Goal: Task Accomplishment & Management: Use online tool/utility

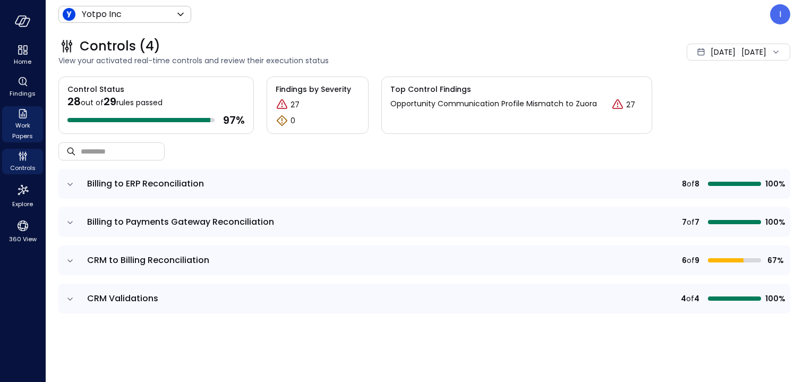
click at [21, 126] on span "Work Papers" at bounding box center [22, 130] width 32 height 21
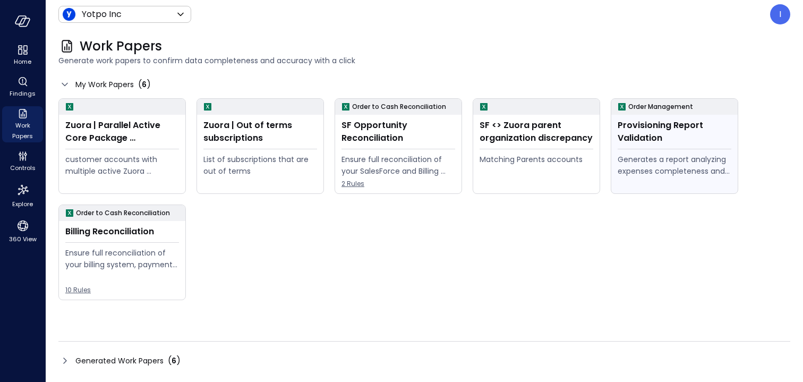
click at [654, 138] on div "Provisioning Report Validation" at bounding box center [675, 131] width 114 height 25
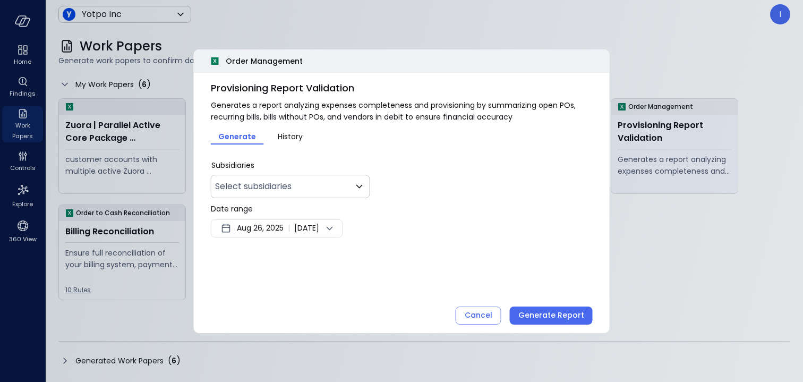
type input "**"
click at [281, 228] on span "Aug 26, 2025" at bounding box center [260, 228] width 47 height 13
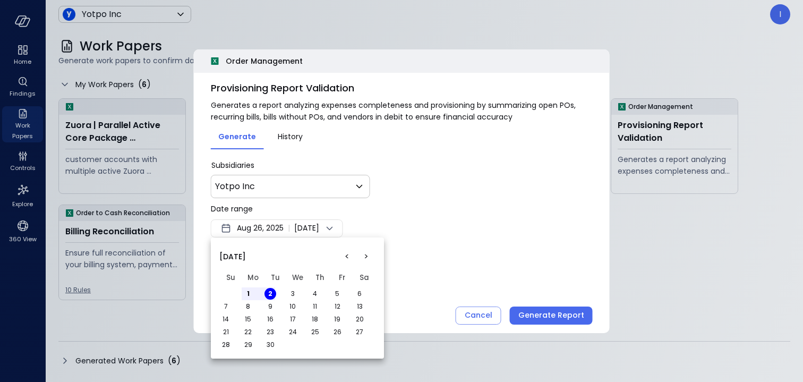
click at [246, 253] on span "[DATE]" at bounding box center [232, 257] width 27 height 12
click at [348, 254] on button "<" at bounding box center [346, 256] width 19 height 19
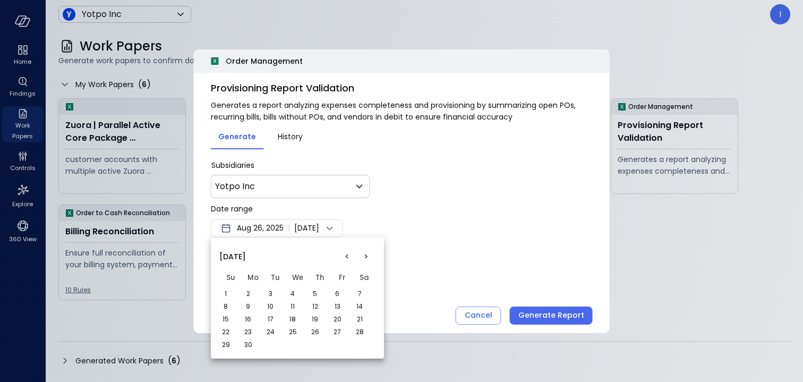
click at [348, 254] on button "<" at bounding box center [346, 256] width 19 height 19
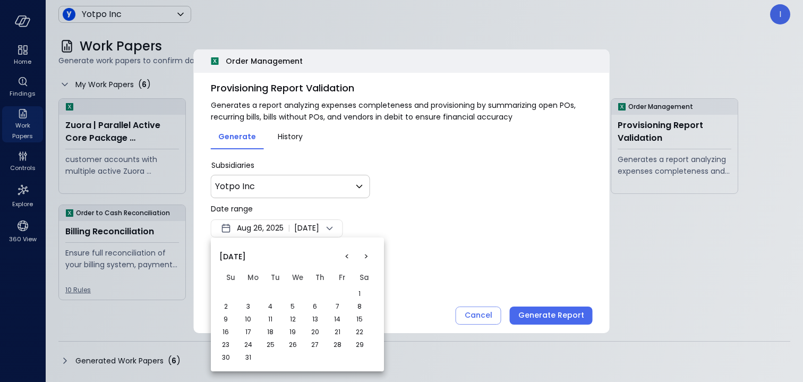
click at [348, 254] on button "<" at bounding box center [346, 256] width 19 height 19
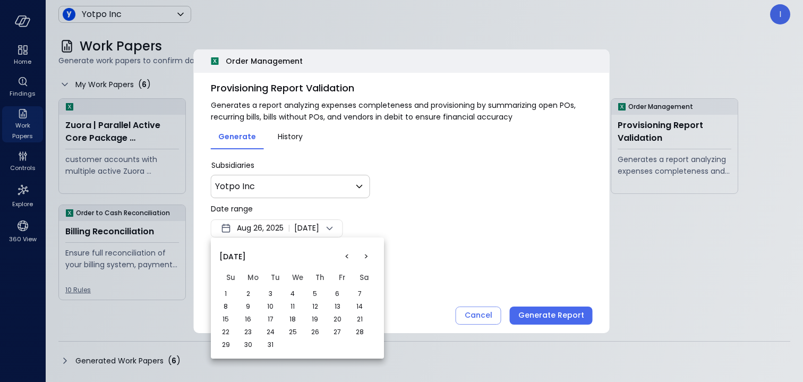
click at [348, 254] on button "<" at bounding box center [346, 256] width 19 height 19
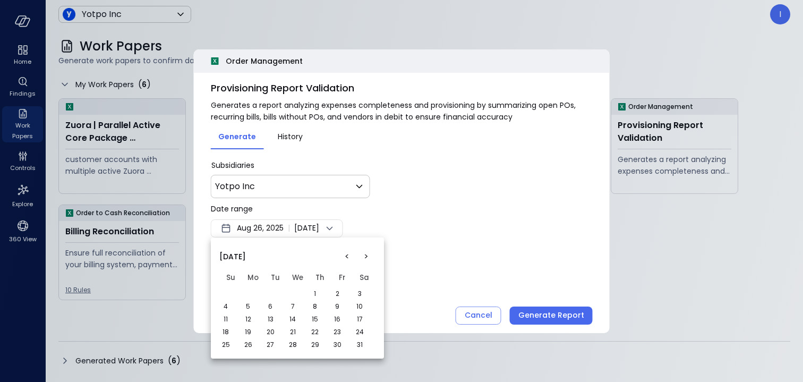
click at [348, 254] on button "<" at bounding box center [346, 256] width 19 height 19
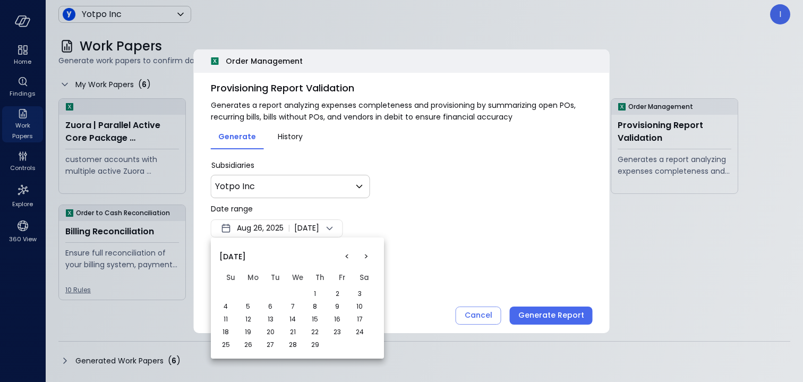
click at [348, 254] on button "<" at bounding box center [346, 256] width 19 height 19
click at [251, 291] on button "1" at bounding box center [248, 294] width 12 height 12
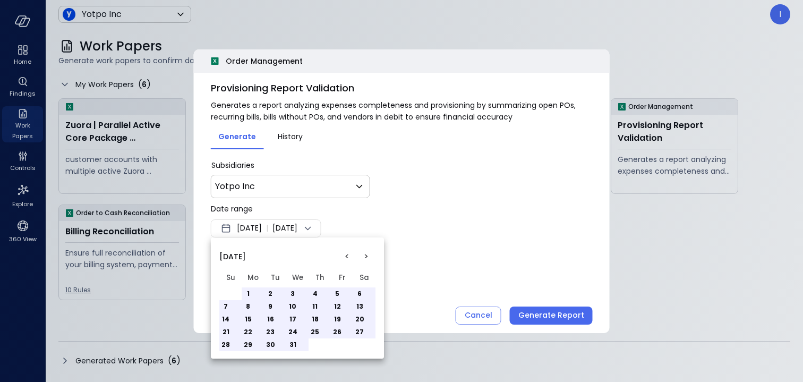
click at [406, 250] on div at bounding box center [401, 191] width 803 height 382
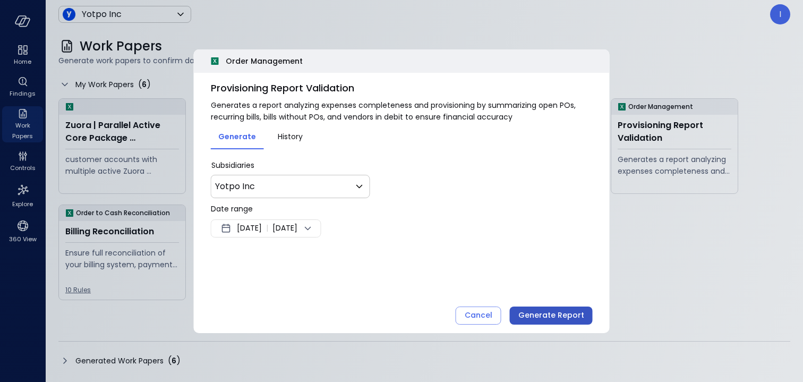
click at [545, 316] on div "Generate Report" at bounding box center [551, 315] width 66 height 13
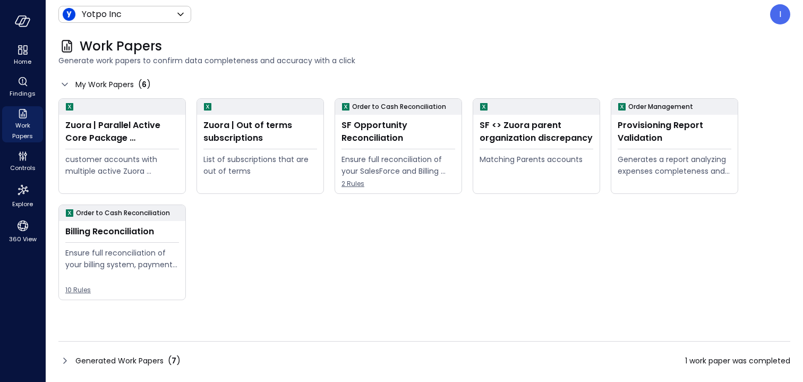
click at [81, 352] on div "Generated Work Papers ( 7 ) 1 work paper was completed" at bounding box center [424, 360] width 732 height 17
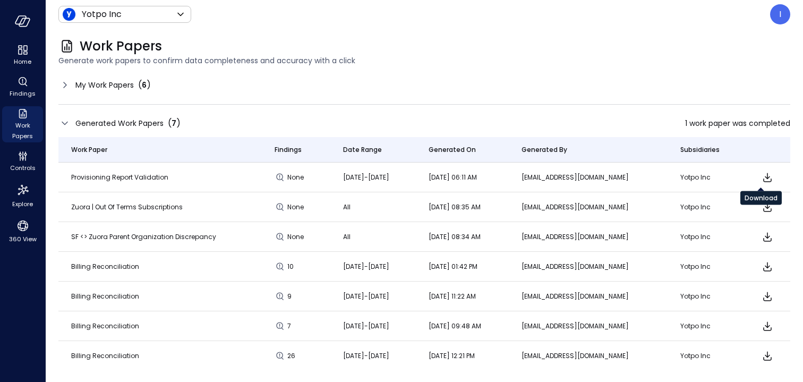
click at [765, 174] on icon "Download" at bounding box center [767, 177] width 13 height 13
click at [124, 89] on span "My Work Papers" at bounding box center [104, 85] width 58 height 12
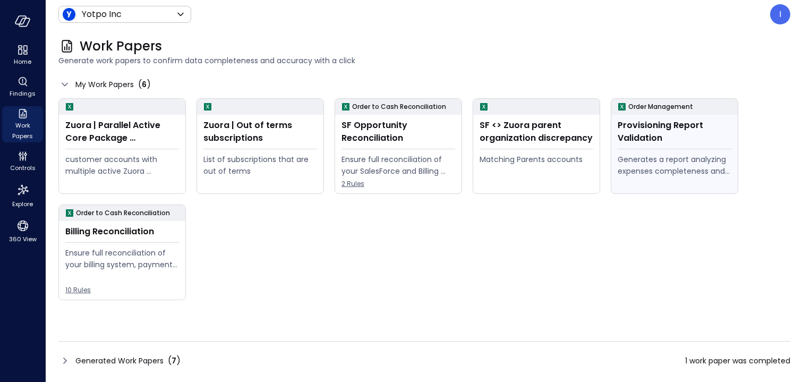
click at [699, 134] on div "Provisioning Report Validation" at bounding box center [675, 131] width 114 height 25
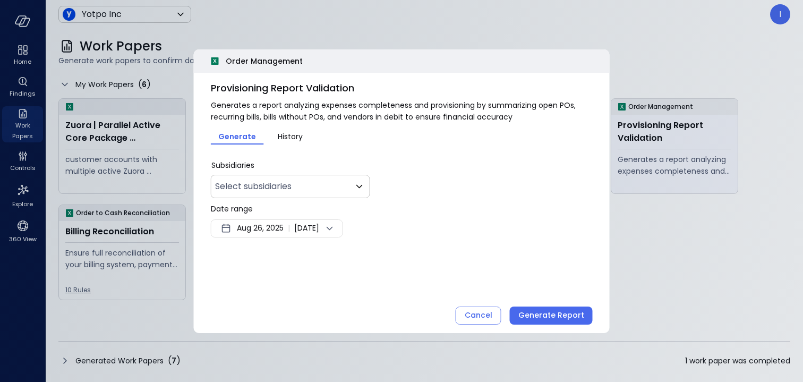
type input "**"
click at [336, 189] on body "Home Findings Work Papers Controls Explore 360 View Yotpo Inc ****** ​ I Work P…" at bounding box center [401, 191] width 803 height 382
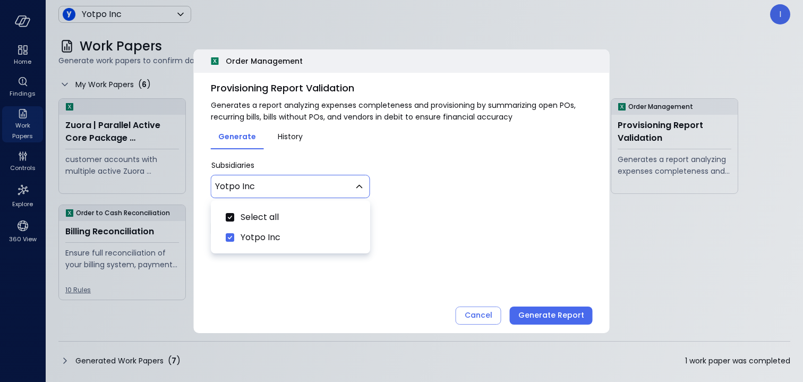
click at [336, 189] on div at bounding box center [401, 191] width 803 height 382
click at [286, 133] on span "History" at bounding box center [290, 137] width 25 height 12
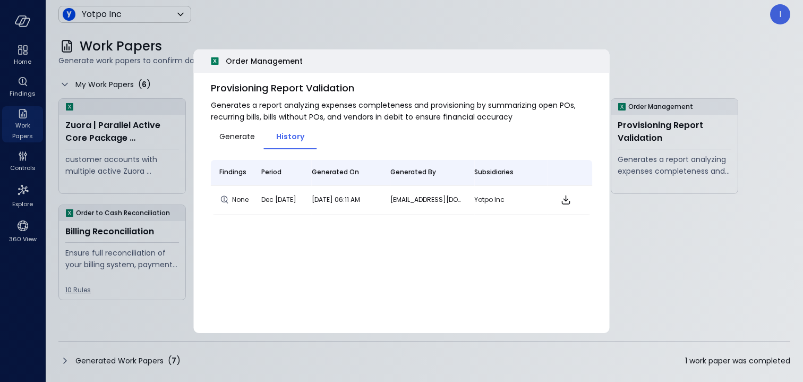
click at [257, 137] on button "Generate" at bounding box center [237, 136] width 53 height 18
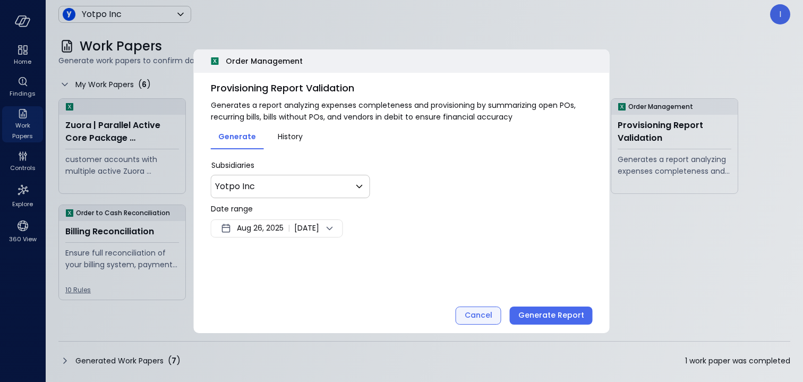
click at [473, 317] on div "Cancel" at bounding box center [479, 315] width 28 height 13
